Goal: Task Accomplishment & Management: Manage account settings

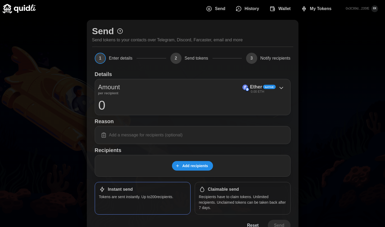
click at [323, 9] on span "My Tokens" at bounding box center [321, 8] width 22 height 11
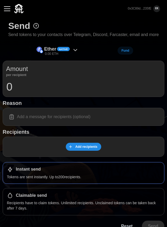
click at [17, 12] on img at bounding box center [18, 8] width 9 height 9
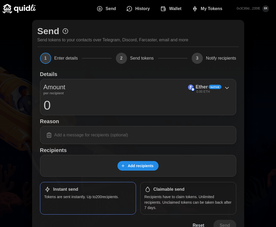
click at [247, 53] on div "Send Send tokens to your contacts over Telegram, Discord, Farcaster, email and …" at bounding box center [138, 136] width 276 height 239
click at [207, 7] on span "My Tokens" at bounding box center [211, 8] width 22 height 11
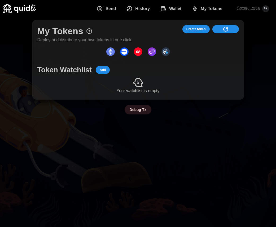
click at [200, 28] on span "Create token" at bounding box center [195, 28] width 19 height 7
click at [198, 28] on span "Create token" at bounding box center [195, 28] width 19 height 7
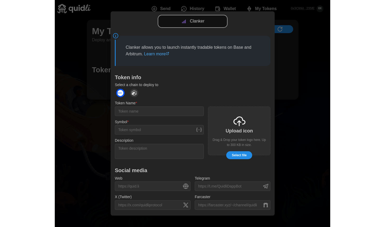
scroll to position [73, 0]
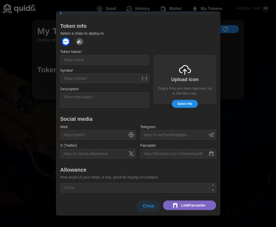
click at [186, 208] on span "Link Farcaster" at bounding box center [193, 205] width 24 height 9
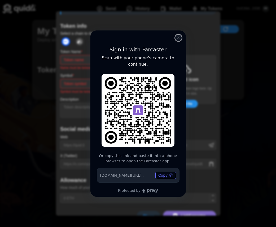
click at [178, 37] on icon "close modal" at bounding box center [178, 38] width 2 height 2
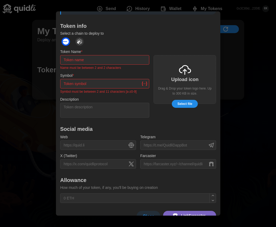
click at [275, 106] on div at bounding box center [138, 113] width 276 height 227
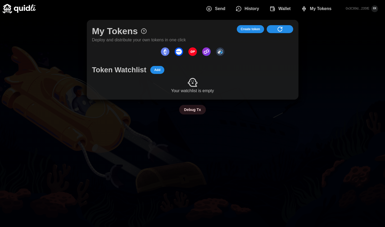
click at [160, 71] on span "Add" at bounding box center [157, 69] width 6 height 7
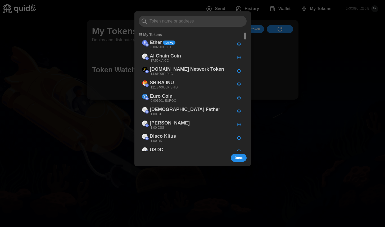
click at [111, 84] on div at bounding box center [192, 113] width 385 height 227
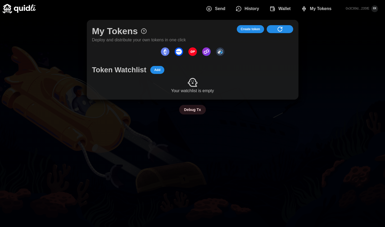
click at [159, 70] on span "Add" at bounding box center [157, 69] width 6 height 7
click at [30, 8] on img at bounding box center [19, 8] width 33 height 9
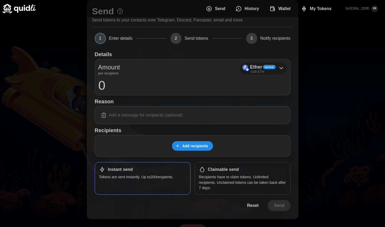
scroll to position [29, 0]
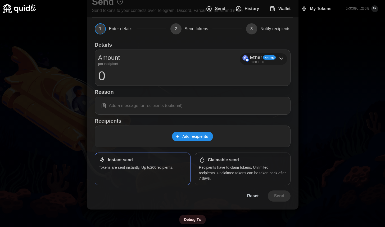
click at [272, 57] on span "Native" at bounding box center [269, 58] width 9 height 4
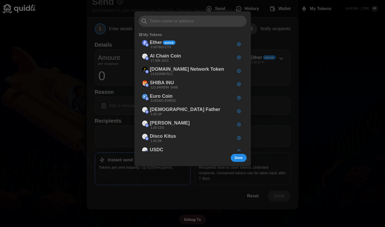
click at [301, 64] on div at bounding box center [192, 113] width 385 height 227
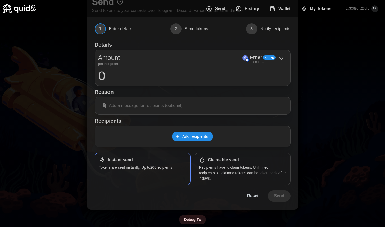
click at [218, 110] on input at bounding box center [192, 105] width 189 height 11
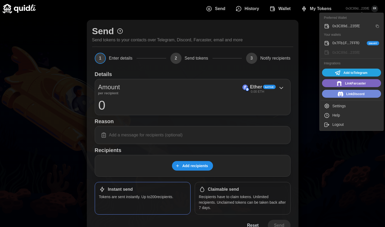
click at [352, 10] on p "0x3C89d...235fE" at bounding box center [358, 8] width 24 height 5
click at [376, 10] on span "0X" at bounding box center [375, 8] width 7 height 7
click at [348, 45] on div "0x7Fb1F...7FFf0 Smart" at bounding box center [356, 43] width 47 height 6
click at [358, 8] on p "0x7Fb1F...7FFf0" at bounding box center [358, 8] width 23 height 5
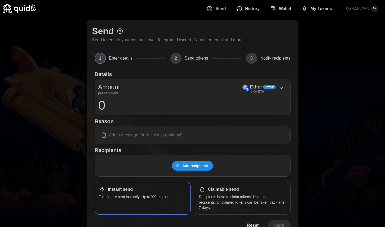
click at [27, 15] on div "Send History Wallet My Tokens 0x7Fb1F...7FFf0 0X" at bounding box center [193, 8] width 380 height 17
click at [23, 7] on img at bounding box center [19, 8] width 33 height 9
click at [21, 10] on img at bounding box center [19, 8] width 33 height 9
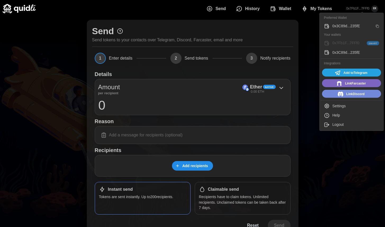
click at [362, 8] on p "0x7Fb1F...7FFf0" at bounding box center [358, 8] width 23 height 5
click at [355, 106] on div "Settings" at bounding box center [356, 106] width 47 height 6
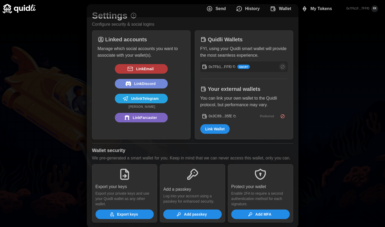
scroll to position [15, 0]
